Goal: Transaction & Acquisition: Subscribe to service/newsletter

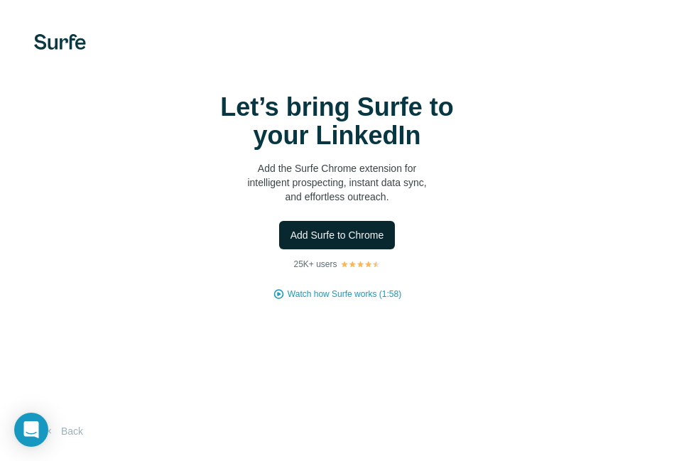
click at [350, 234] on span "Add Surfe to Chrome" at bounding box center [338, 235] width 94 height 14
click at [371, 165] on p "Add the Surfe Chrome extension for intelligent prospecting, instant data sync, …" at bounding box center [337, 182] width 284 height 43
click at [70, 433] on button "Back" at bounding box center [63, 432] width 59 height 26
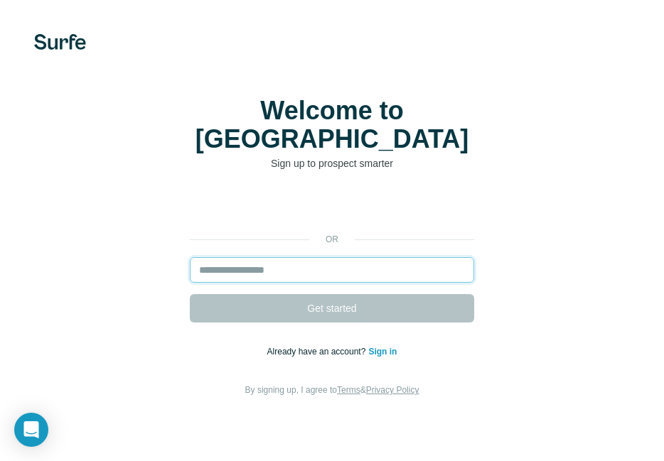
click at [298, 257] on input "email" at bounding box center [332, 270] width 284 height 26
click at [309, 279] on form "Get started" at bounding box center [332, 289] width 284 height 65
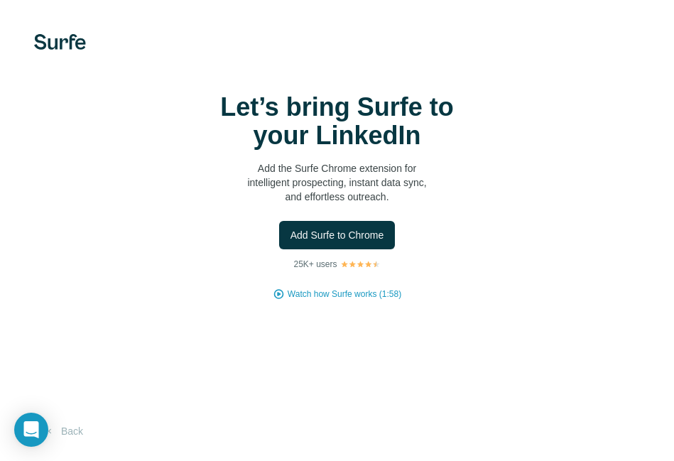
click at [556, 129] on div "Let’s bring Surfe to your LinkedIn Add the Surfe Chrome extension for intellige…" at bounding box center [337, 197] width 618 height 208
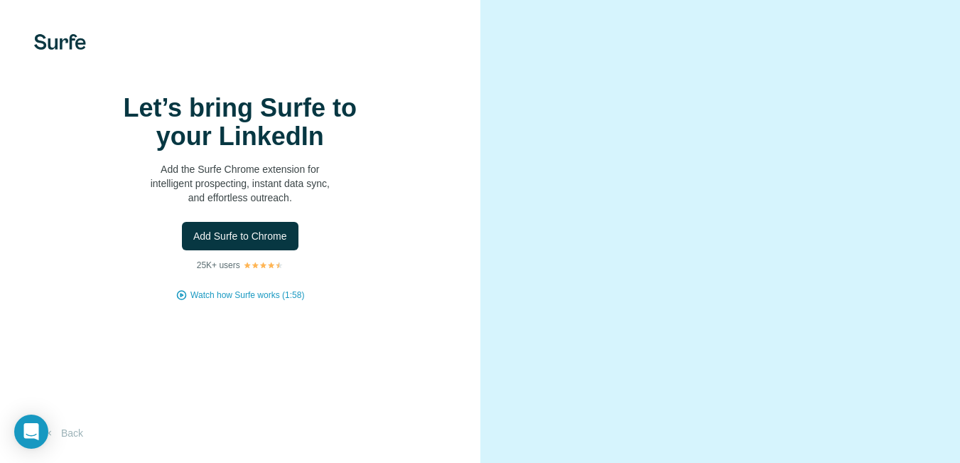
click at [621, 332] on video at bounding box center [720, 231] width 401 height 200
click at [618, 303] on video at bounding box center [720, 231] width 401 height 200
click at [663, 131] on video at bounding box center [720, 231] width 401 height 200
click at [647, 131] on video at bounding box center [720, 231] width 401 height 200
click at [49, 45] on img at bounding box center [60, 42] width 52 height 16
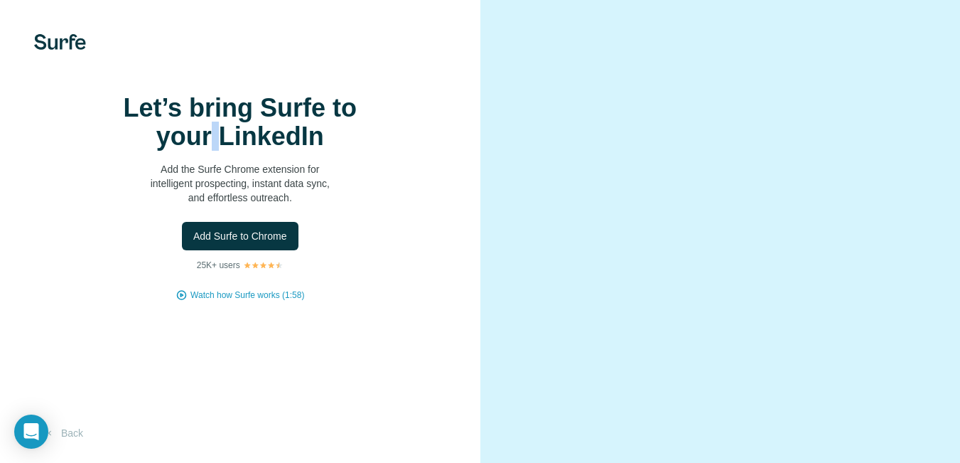
drag, startPoint x: 214, startPoint y: 155, endPoint x: 224, endPoint y: 171, distance: 18.5
click at [216, 151] on h1 "Let’s bring Surfe to your LinkedIn" at bounding box center [240, 122] width 284 height 57
click at [235, 203] on p "Add the Surfe Chrome extension for intelligent prospecting, instant data sync, …" at bounding box center [240, 183] width 284 height 43
click at [522, 185] on video at bounding box center [720, 231] width 401 height 200
click at [662, 201] on video at bounding box center [720, 231] width 401 height 200
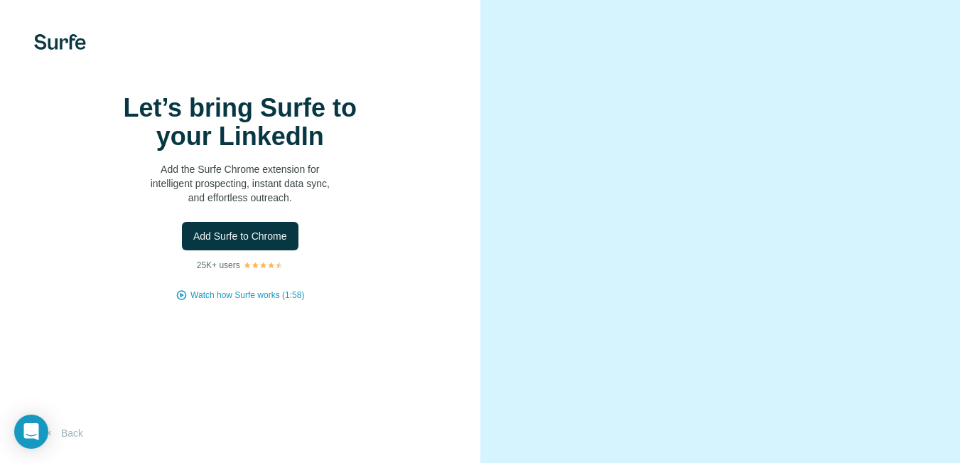
click at [663, 131] on video at bounding box center [720, 231] width 401 height 200
drag, startPoint x: 821, startPoint y: 231, endPoint x: 824, endPoint y: 249, distance: 18.1
click at [663, 232] on video at bounding box center [720, 231] width 401 height 200
click at [663, 328] on video at bounding box center [720, 231] width 401 height 200
click at [663, 332] on video at bounding box center [720, 231] width 401 height 200
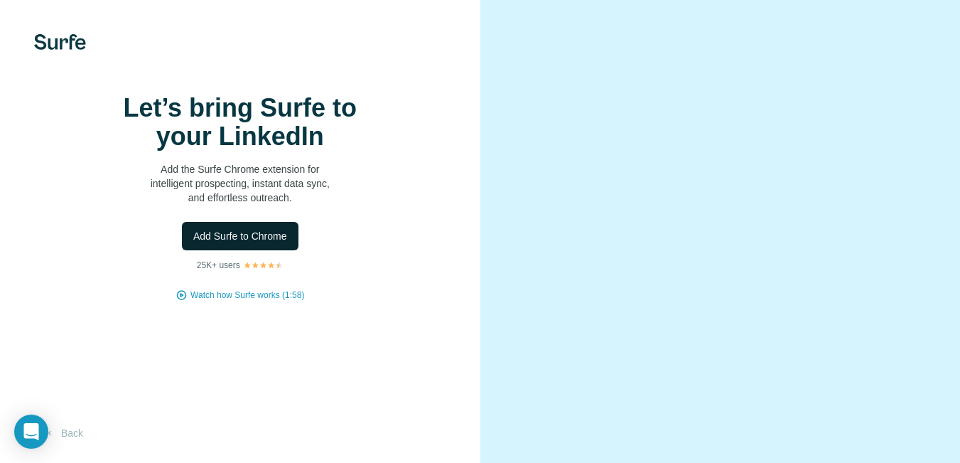
click at [220, 243] on span "Add Surfe to Chrome" at bounding box center [240, 236] width 94 height 14
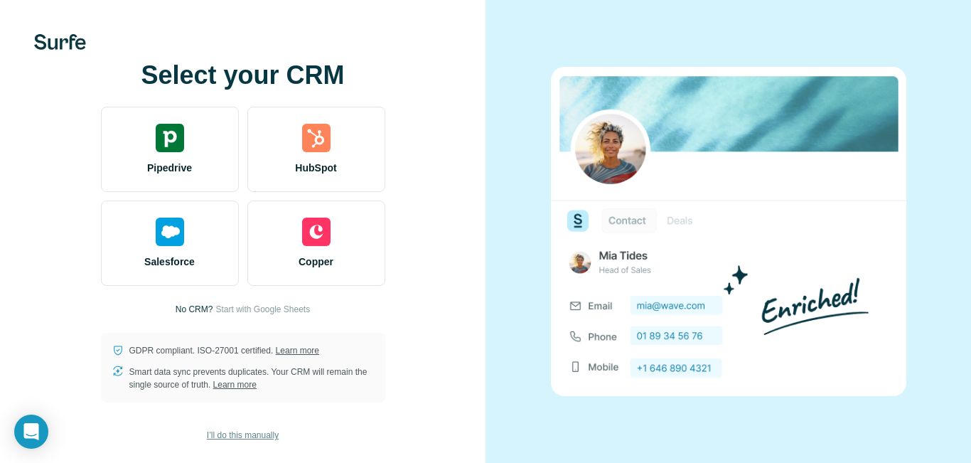
click at [236, 432] on span "I’ll do this manually" at bounding box center [243, 435] width 72 height 13
click at [247, 436] on span "I’ll do this manually" at bounding box center [243, 435] width 72 height 13
click at [252, 436] on span "I’ll do this manually" at bounding box center [243, 435] width 72 height 13
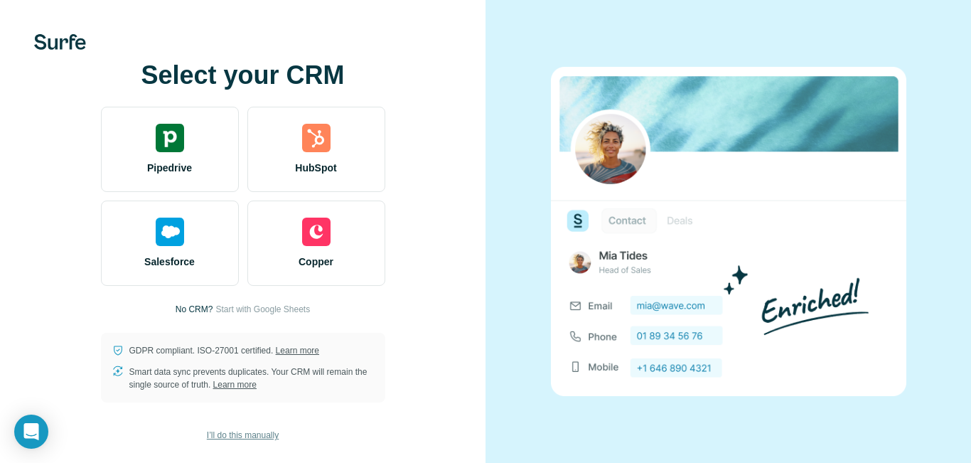
click at [252, 436] on span "I’ll do this manually" at bounding box center [243, 435] width 72 height 13
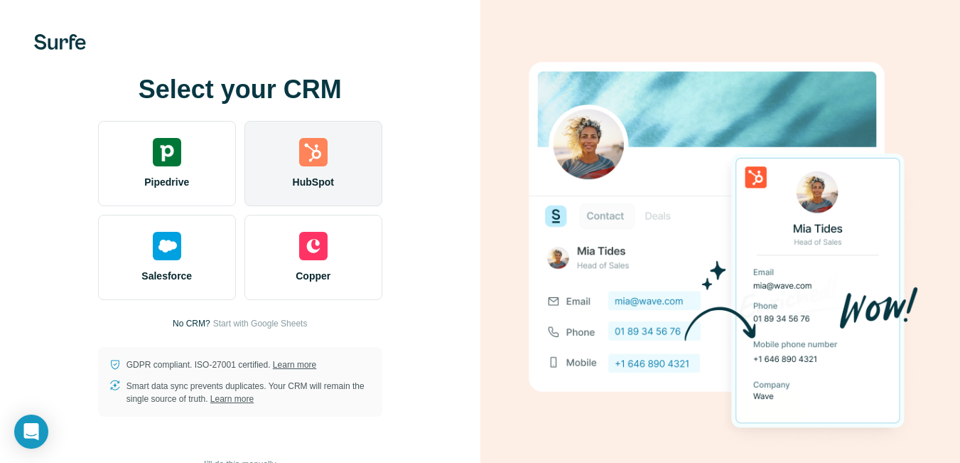
click at [311, 158] on img at bounding box center [313, 152] width 28 height 28
